Goal: Check status

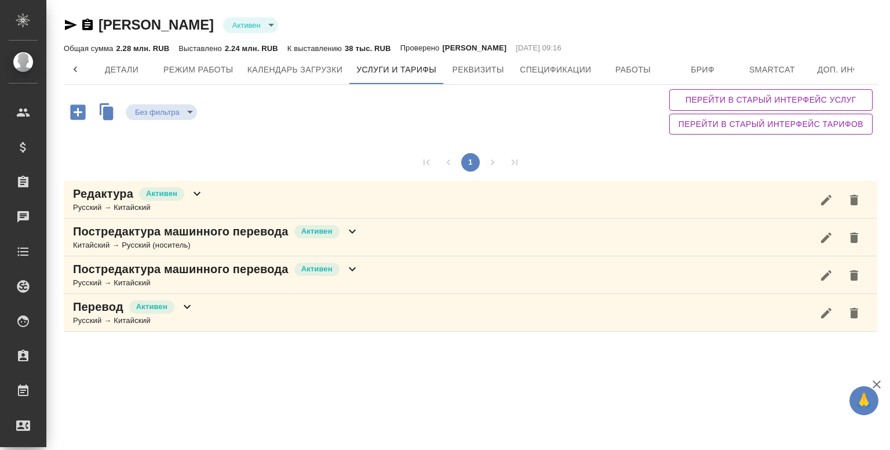
scroll to position [0, 92]
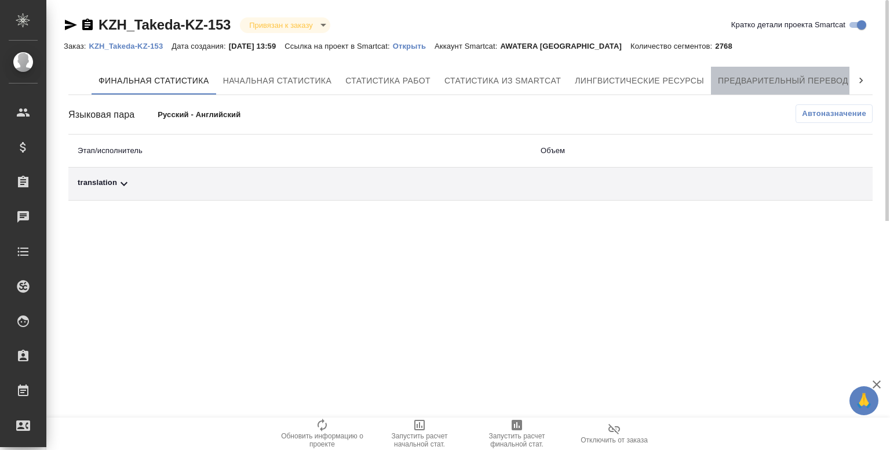
click at [763, 81] on span "Предварительный перевод" at bounding box center [783, 81] width 130 height 14
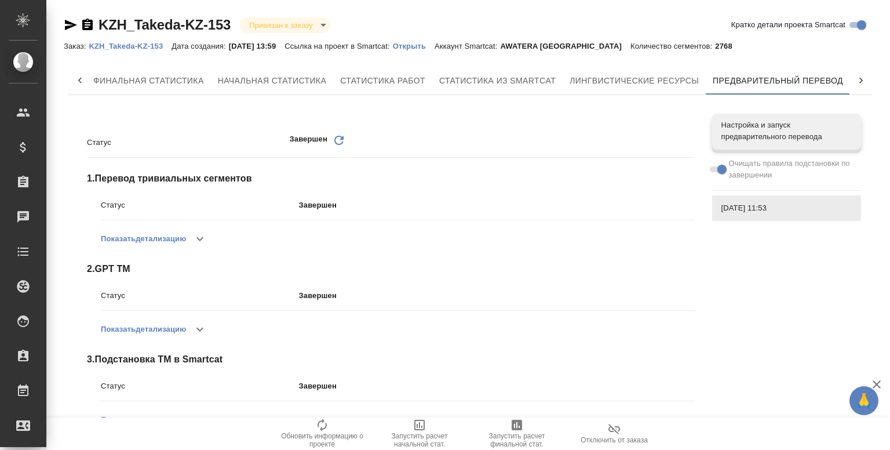
scroll to position [213, 0]
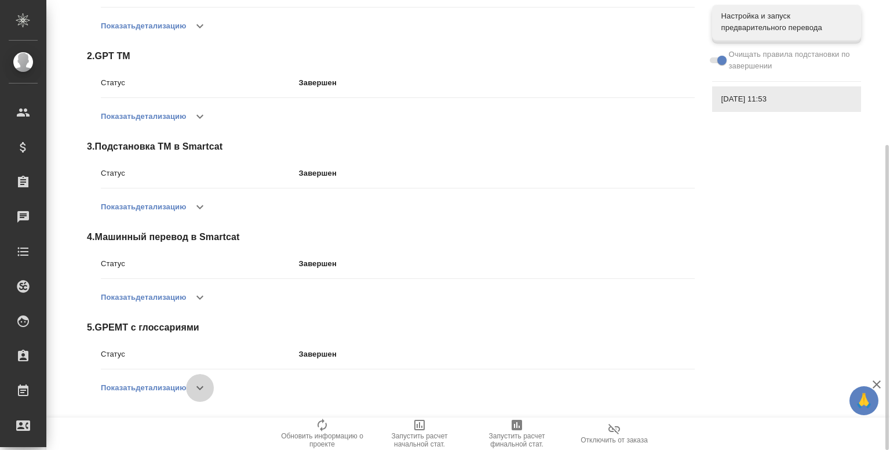
click at [199, 384] on icon "button" at bounding box center [200, 388] width 14 height 14
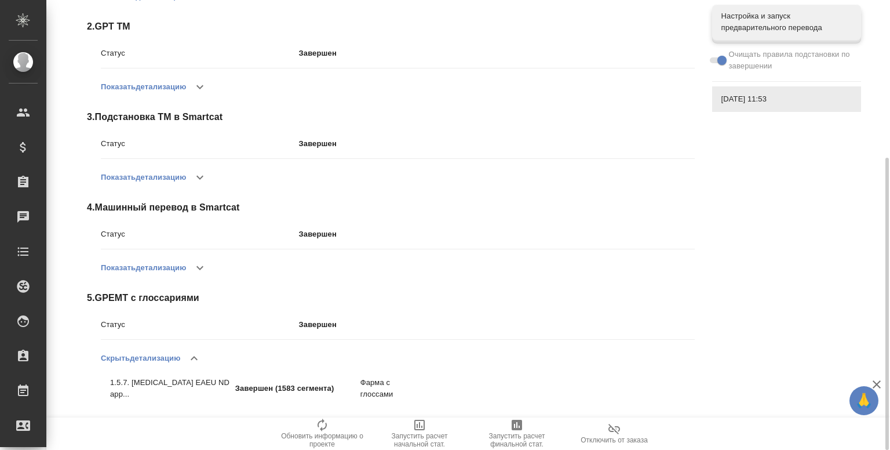
scroll to position [0, 0]
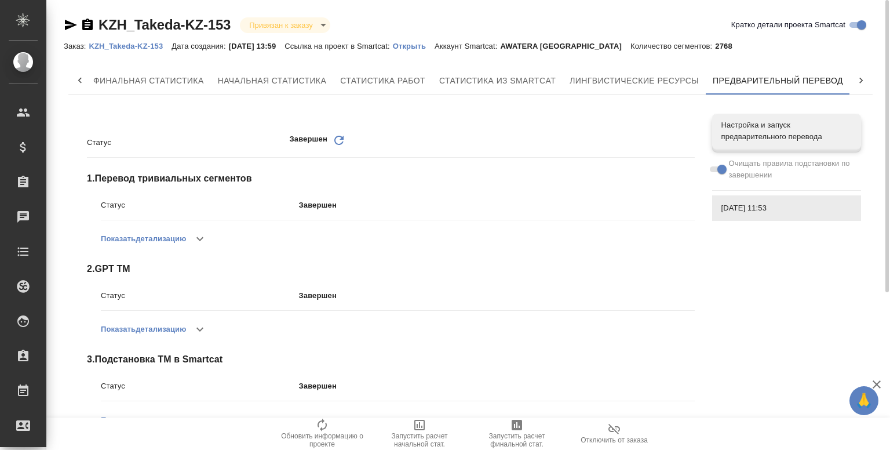
click at [431, 46] on p "Открыть" at bounding box center [414, 46] width 42 height 9
